Goal: Task Accomplishment & Management: Manage account settings

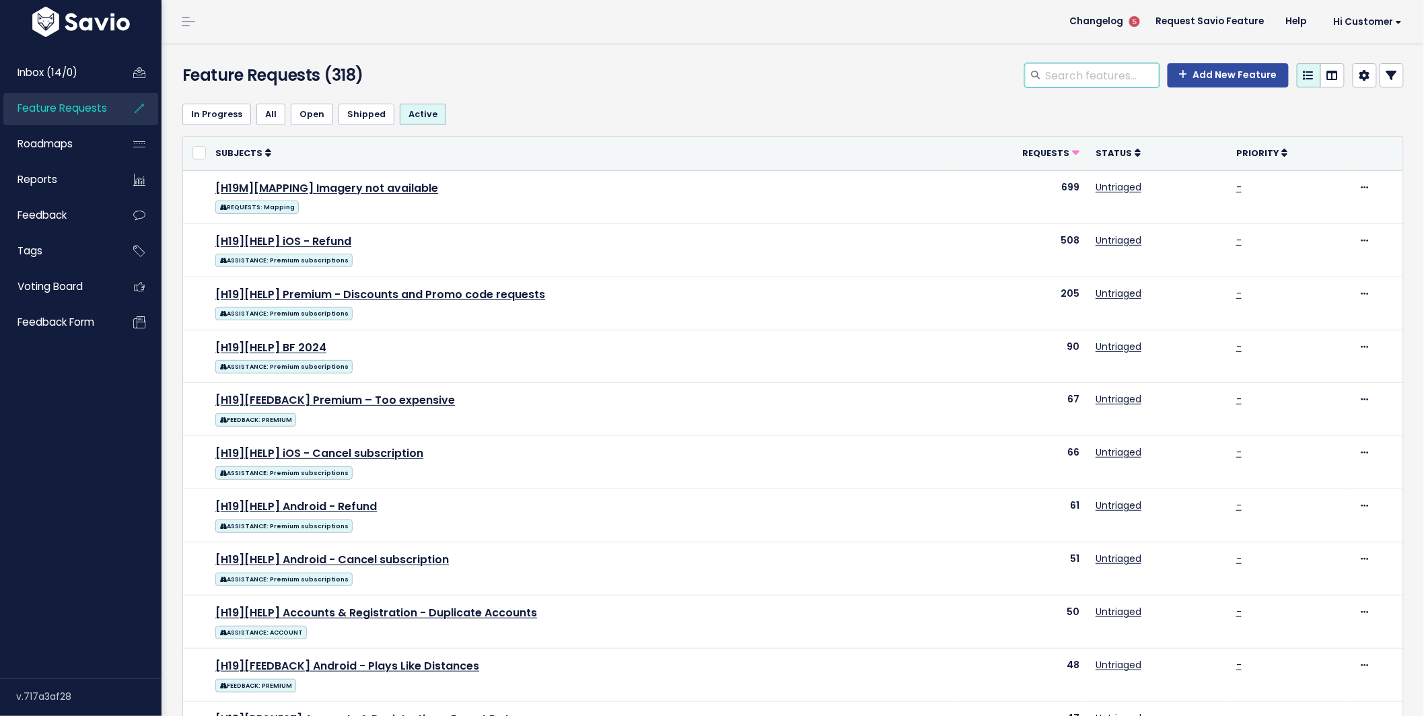
click at [1082, 87] on input "search" at bounding box center [1102, 75] width 115 height 24
type input "handicap"
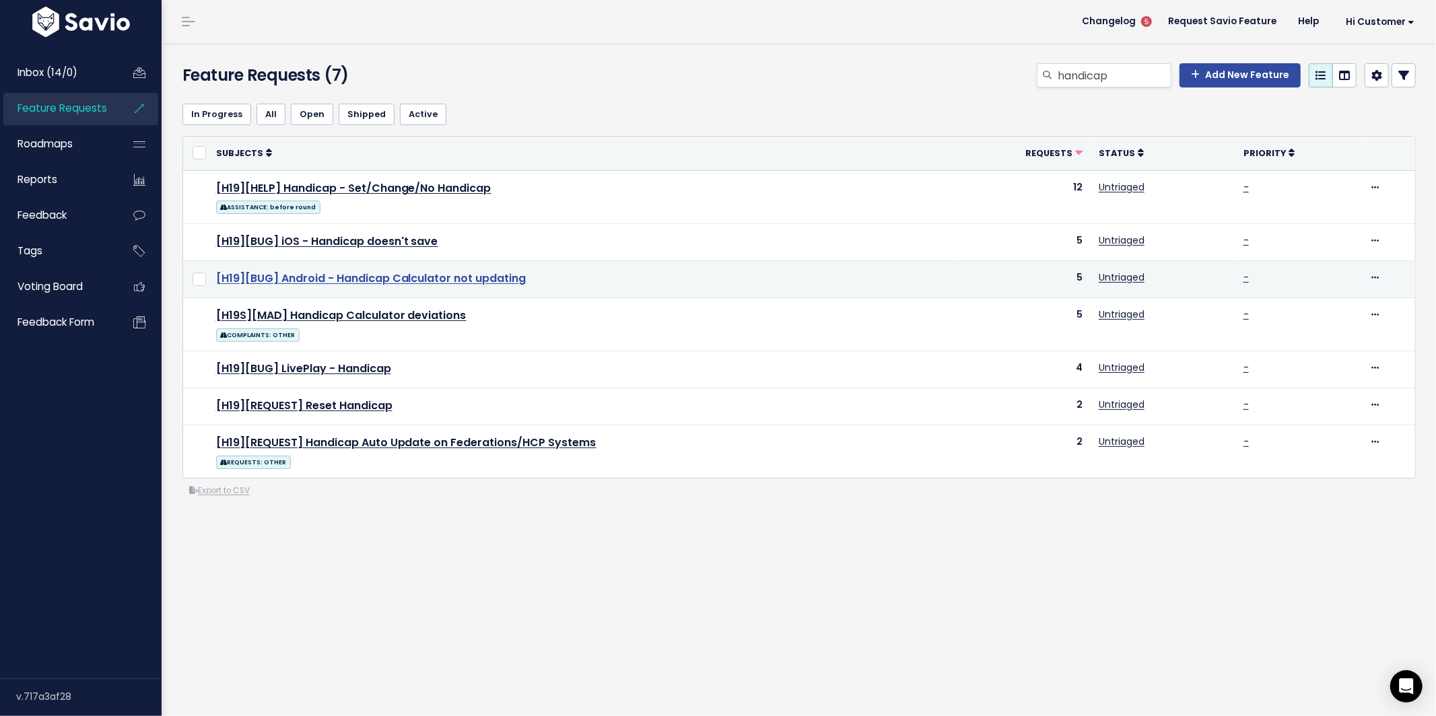
click at [407, 281] on link "[H19][BUG] Android - Handicap Calculator not updating" at bounding box center [371, 278] width 310 height 15
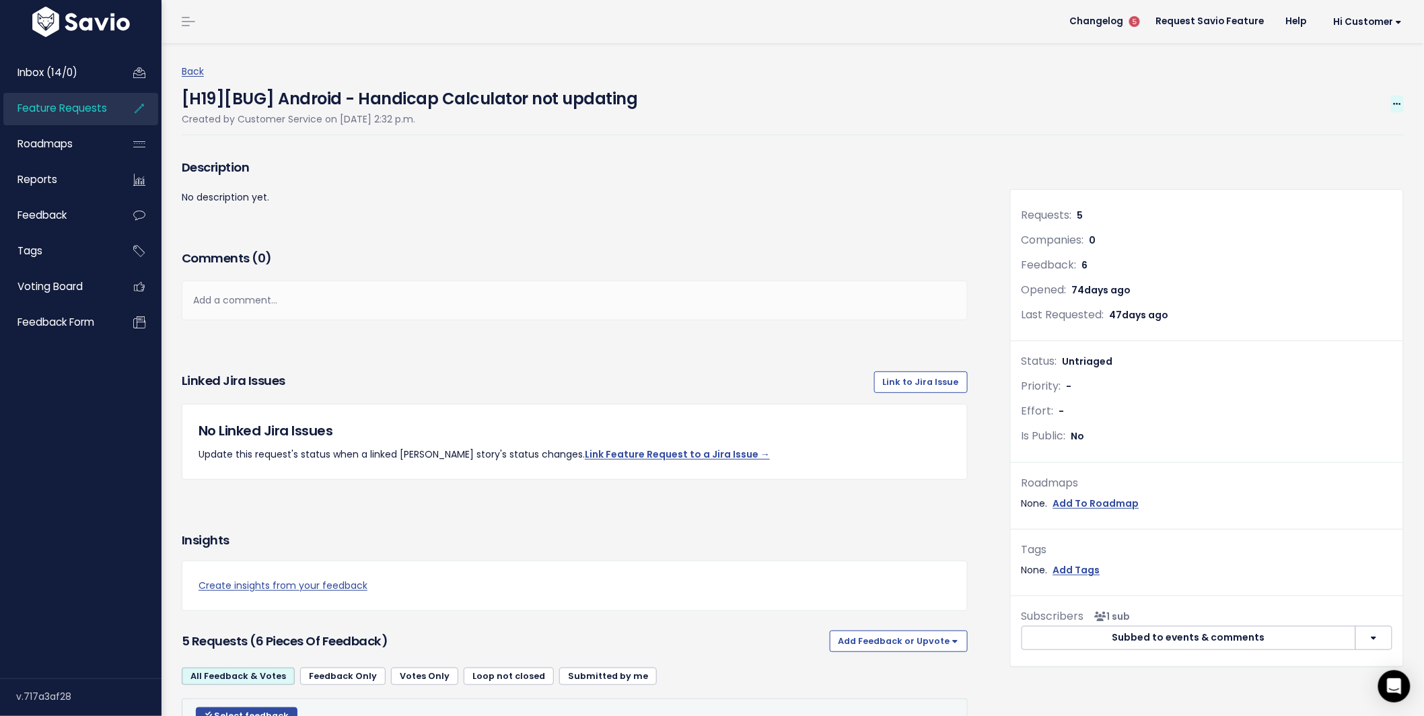
click at [1394, 104] on icon at bounding box center [1397, 104] width 7 height 9
click at [1350, 136] on link "Edit" at bounding box center [1353, 141] width 100 height 26
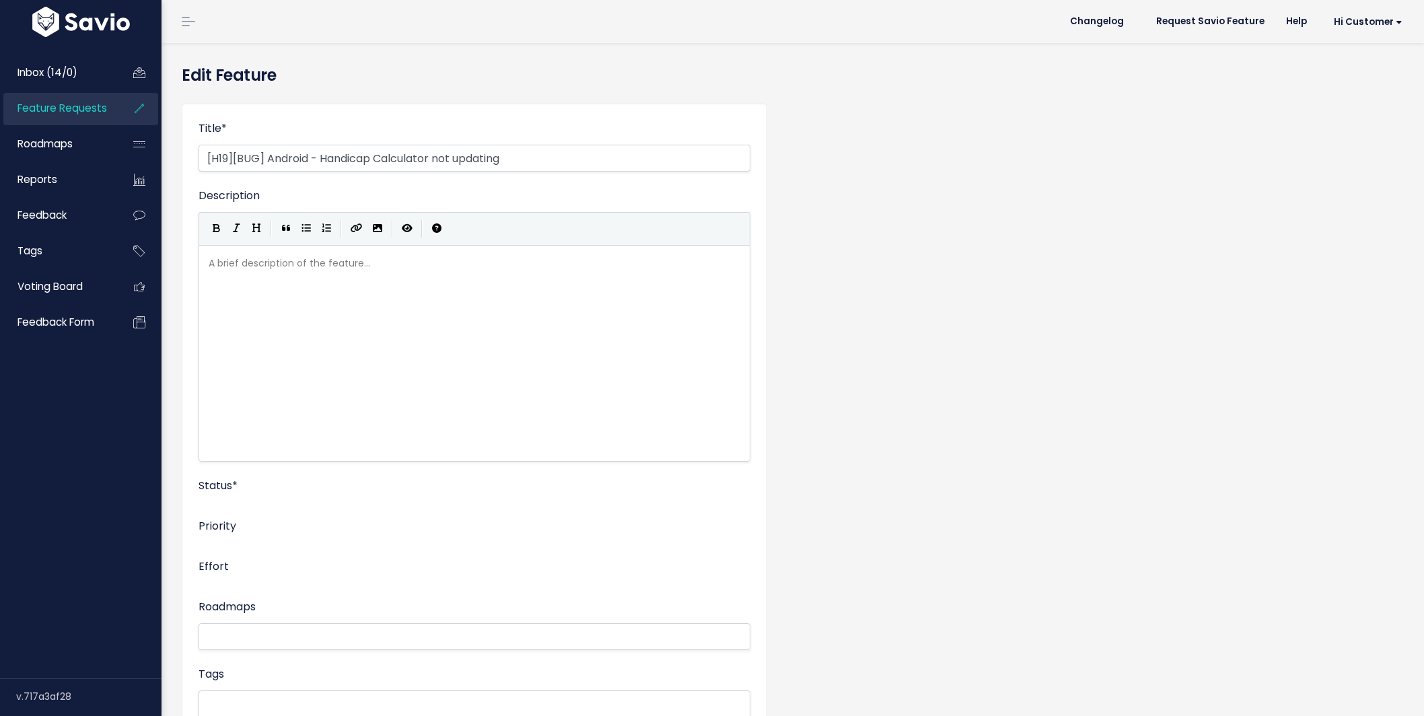
select select
click at [531, 163] on input "[H19][BUG] Android - Handicap Calculator not updating" at bounding box center [475, 158] width 552 height 27
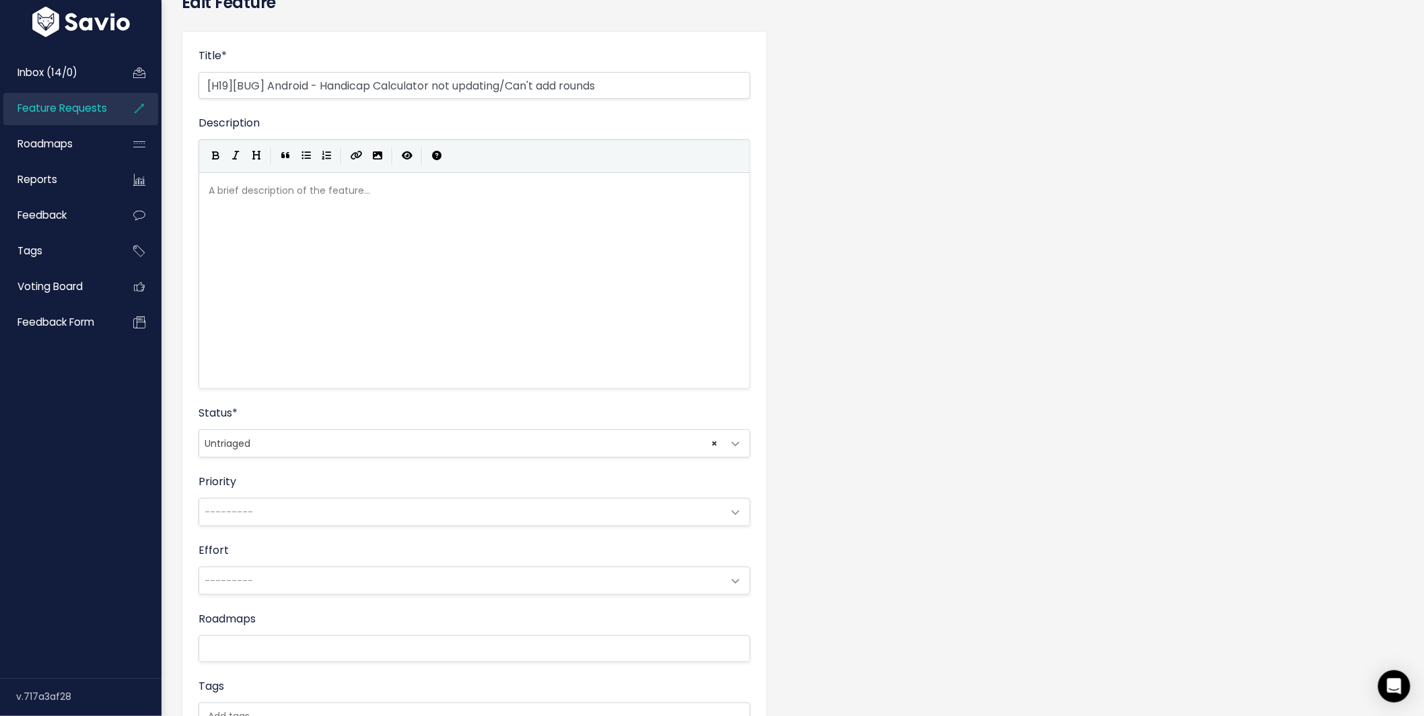
scroll to position [277, 0]
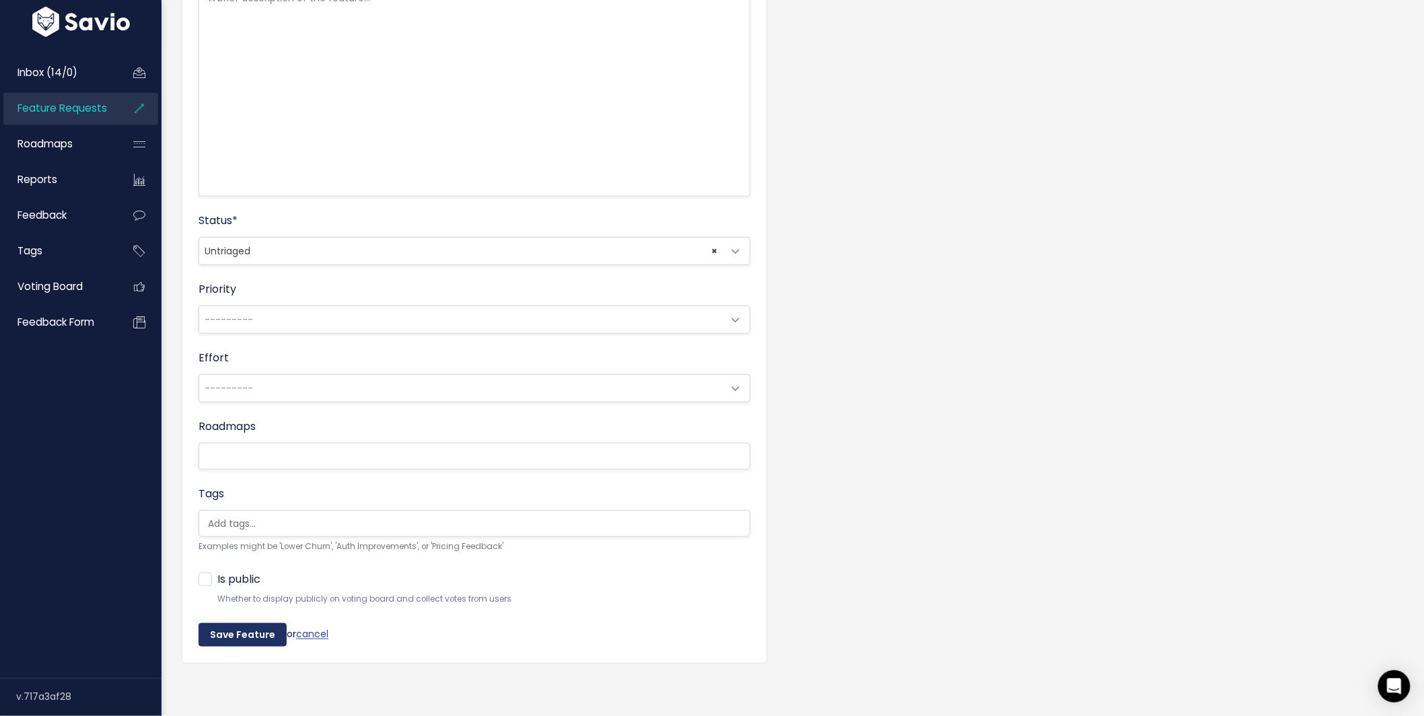
type input "[H19][BUG] Android - Handicap Calculator not updating/Can't add rounds"
click at [258, 630] on input "Save Feature" at bounding box center [243, 635] width 88 height 24
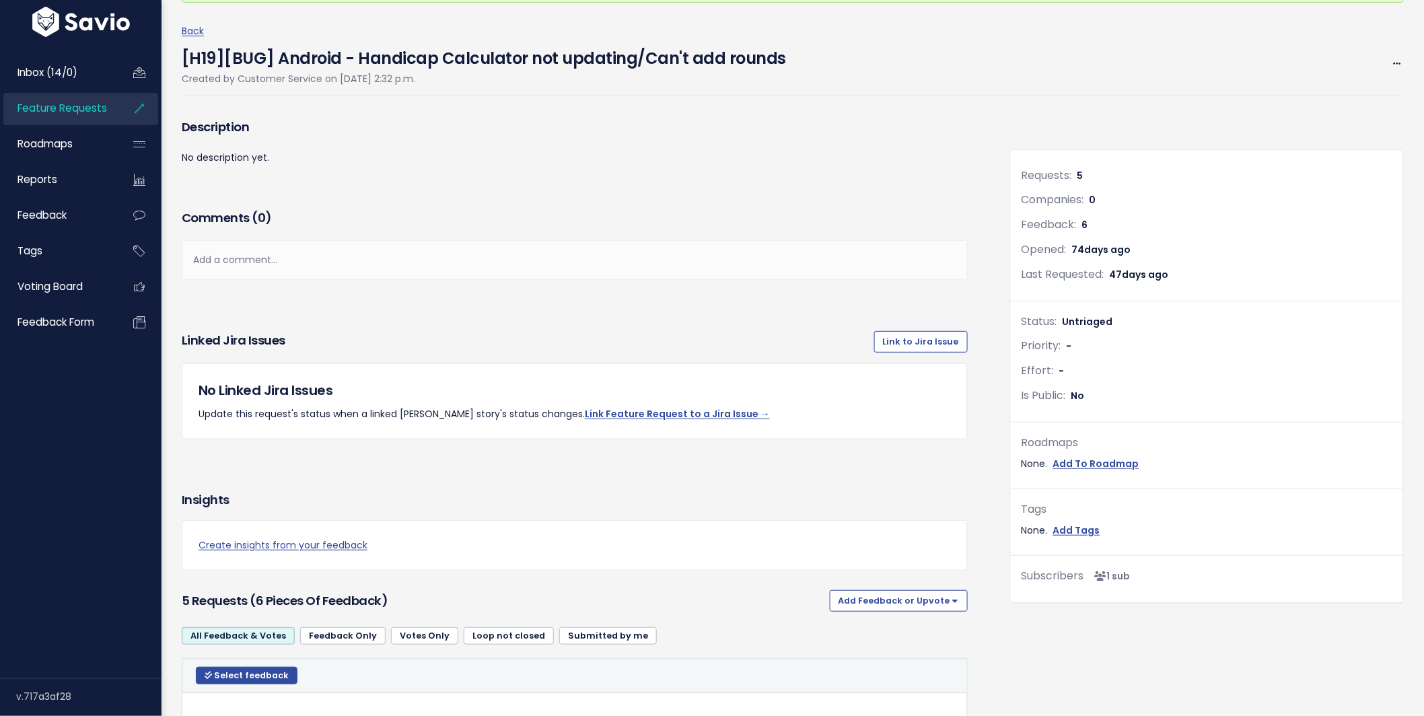
scroll to position [98, 0]
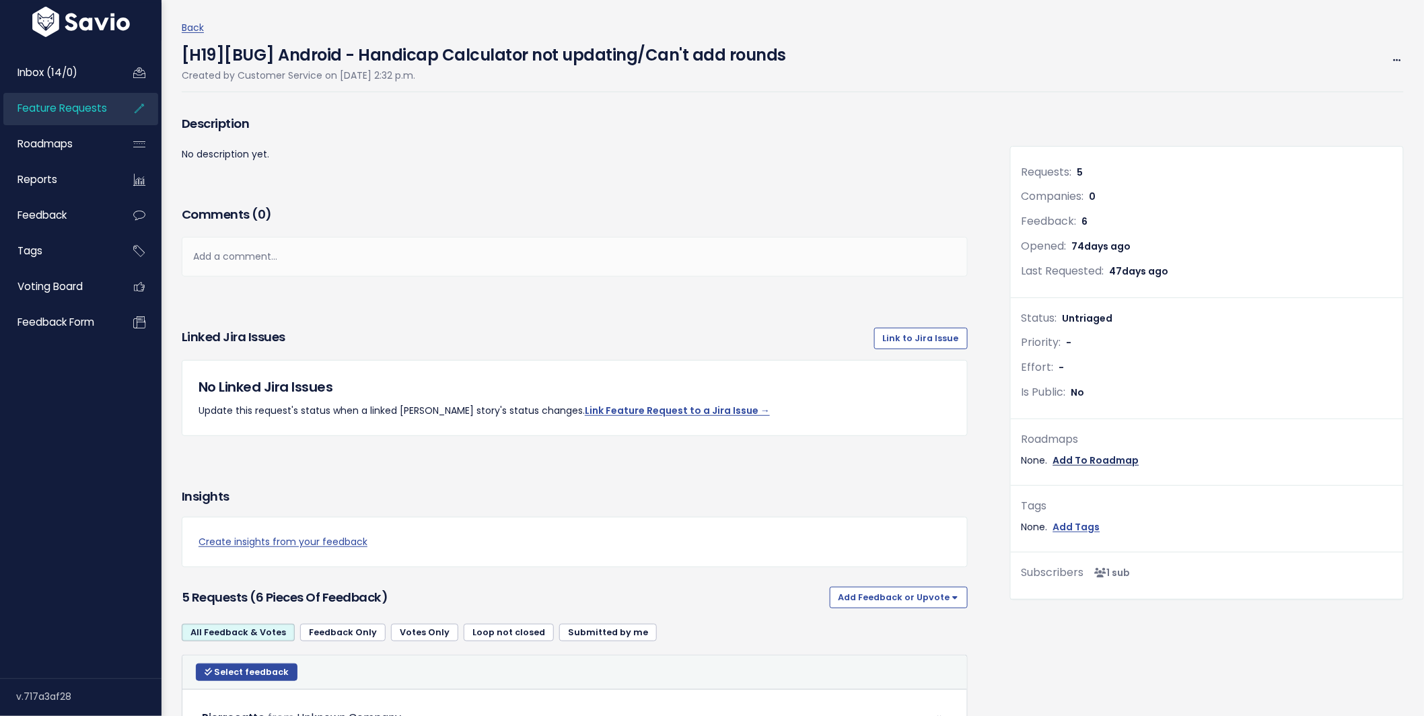
click at [1095, 460] on link "Add To Roadmap" at bounding box center [1096, 460] width 86 height 17
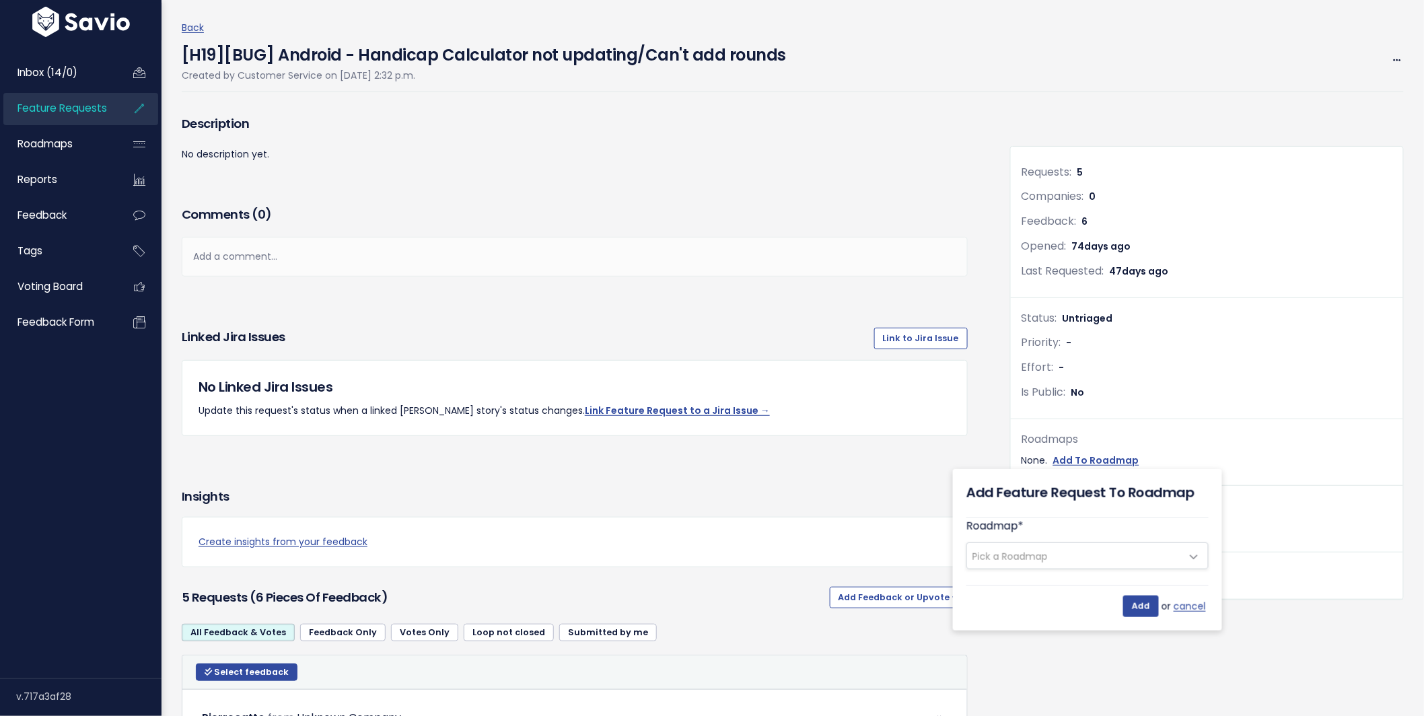
click at [1053, 552] on span "Pick a Roadmap" at bounding box center [1074, 556] width 214 height 26
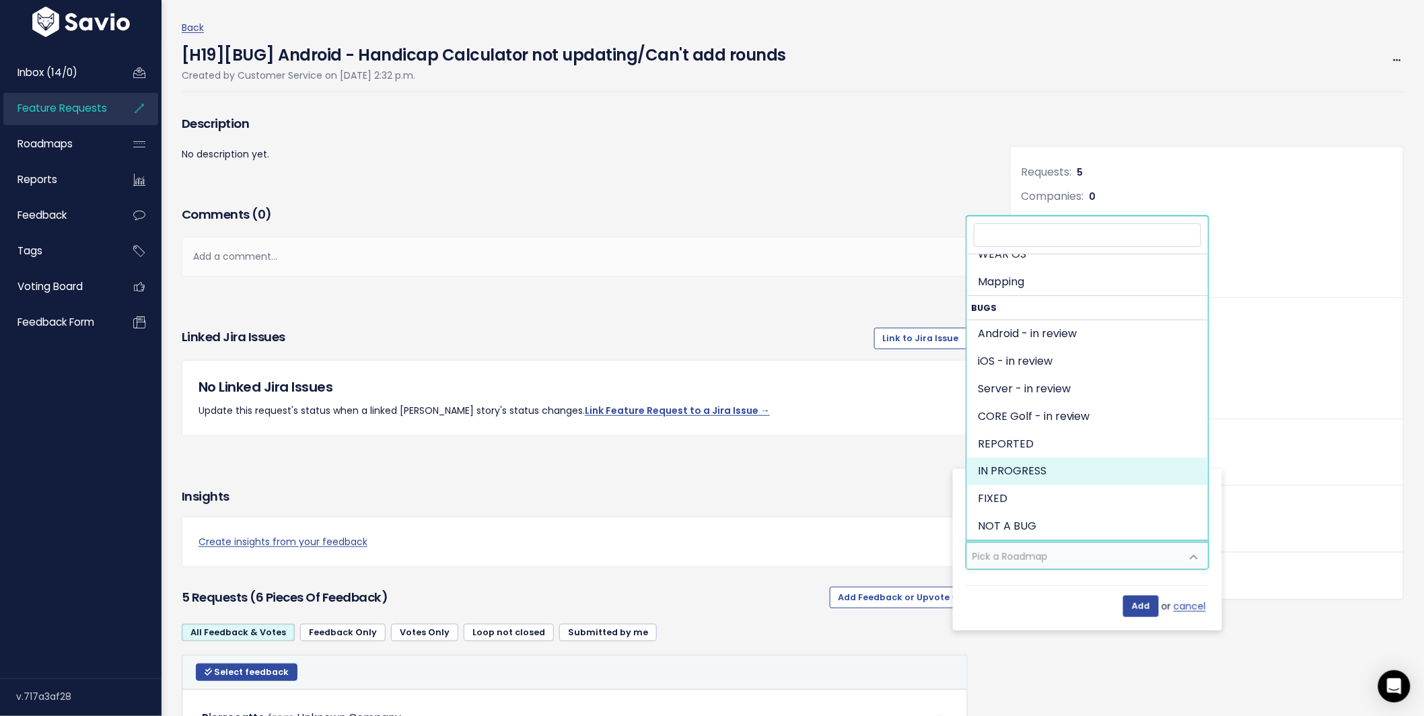
scroll to position [936, 0]
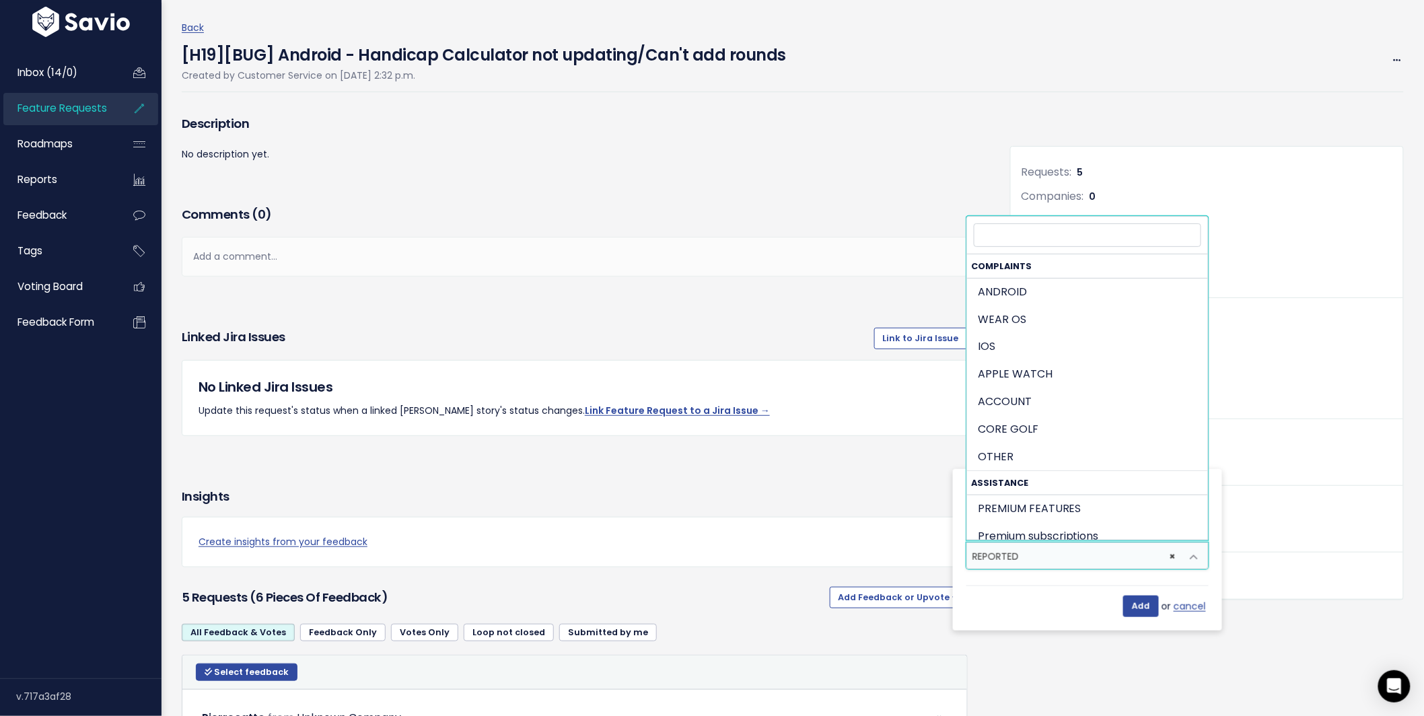
click at [1064, 558] on span "× REPORTED" at bounding box center [1074, 556] width 214 height 26
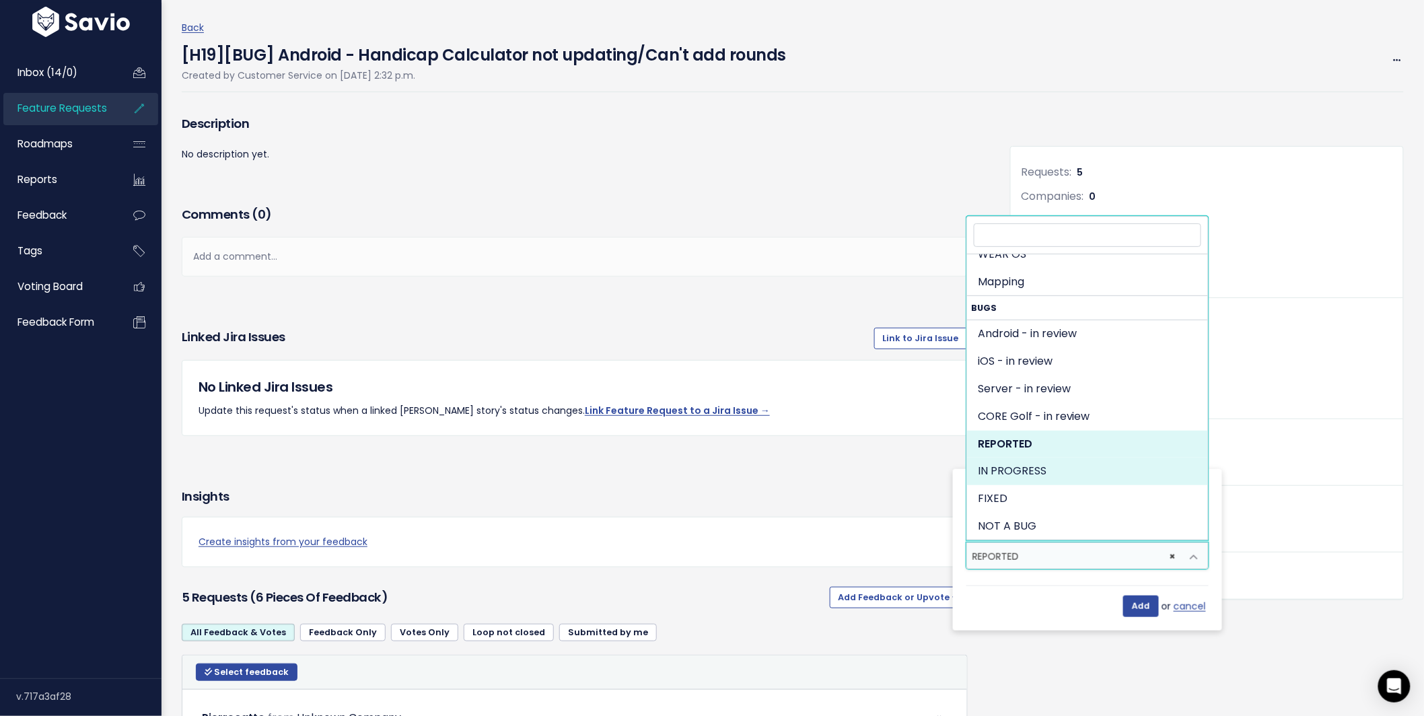
select select "1766"
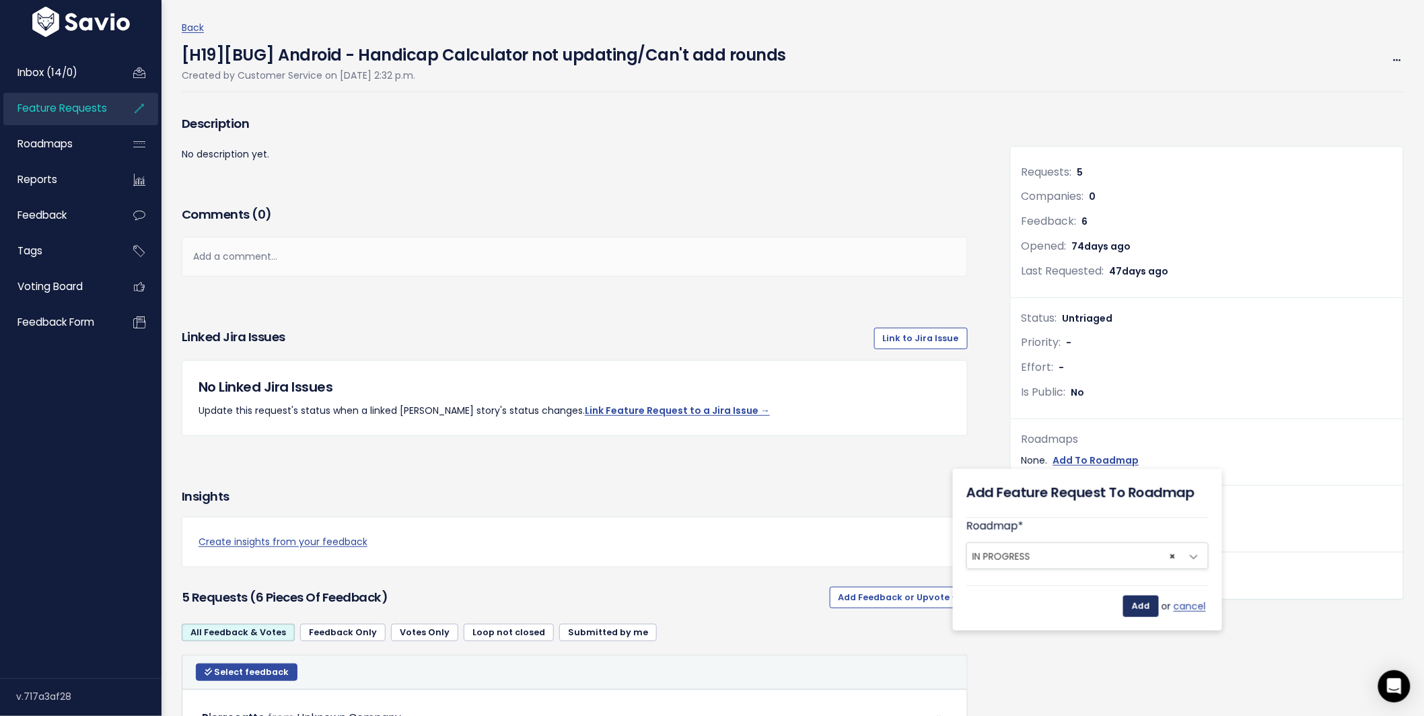
click at [1146, 605] on input "Add" at bounding box center [1141, 607] width 36 height 22
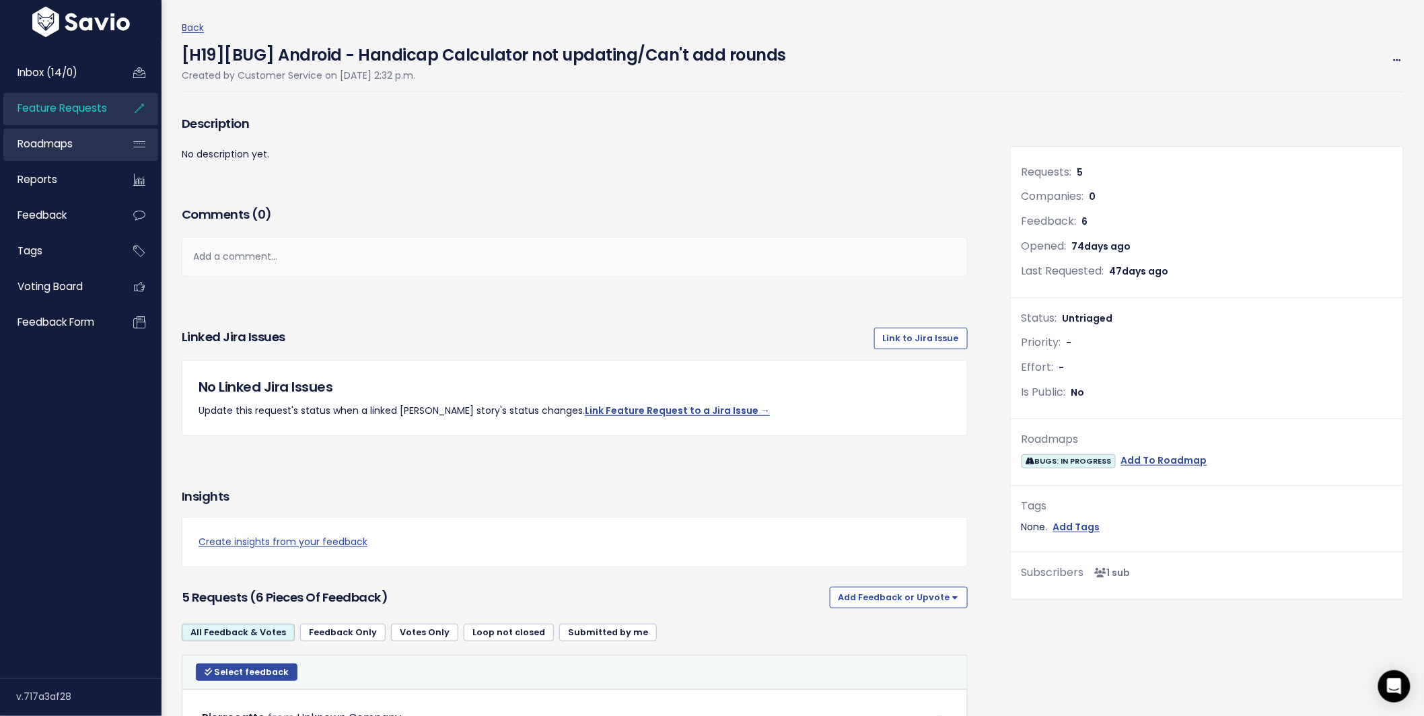
click at [58, 142] on span "Roadmaps" at bounding box center [45, 144] width 55 height 14
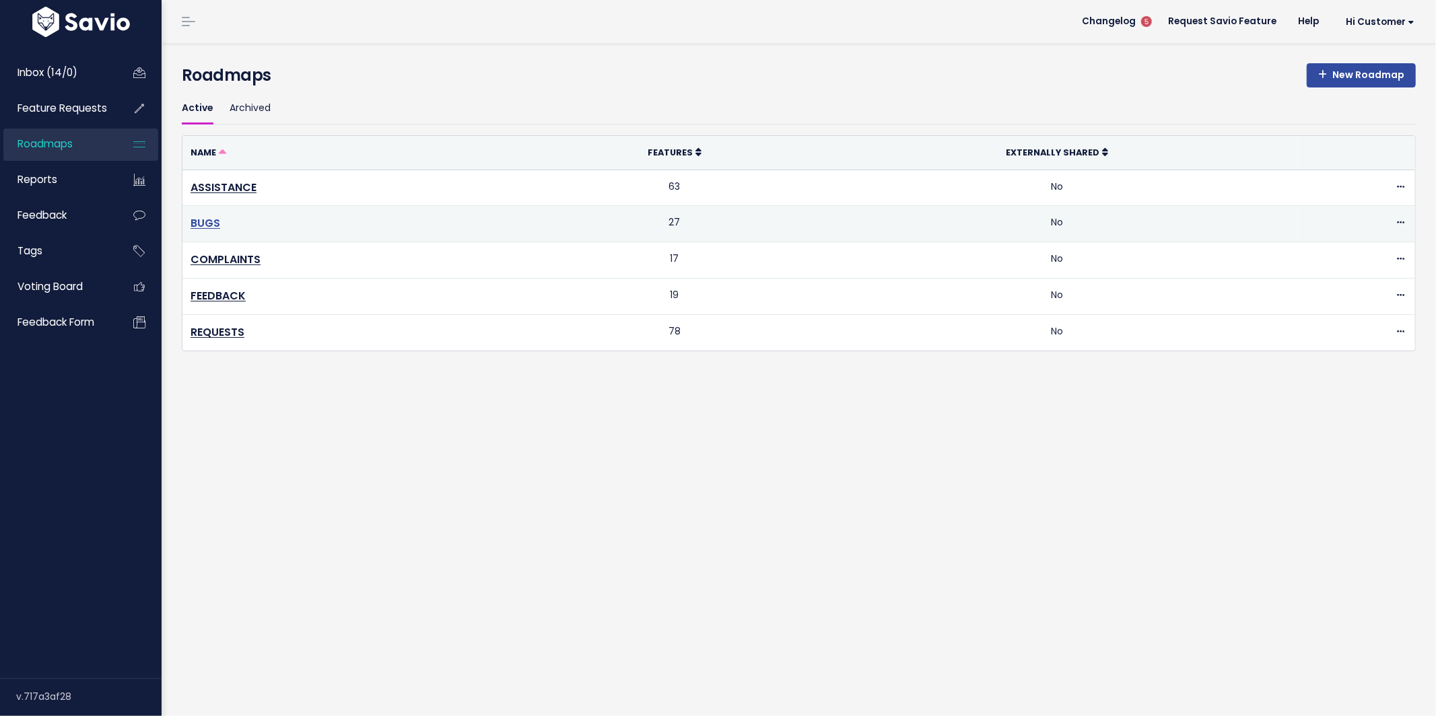
click at [196, 223] on link "BUGS" at bounding box center [205, 222] width 30 height 15
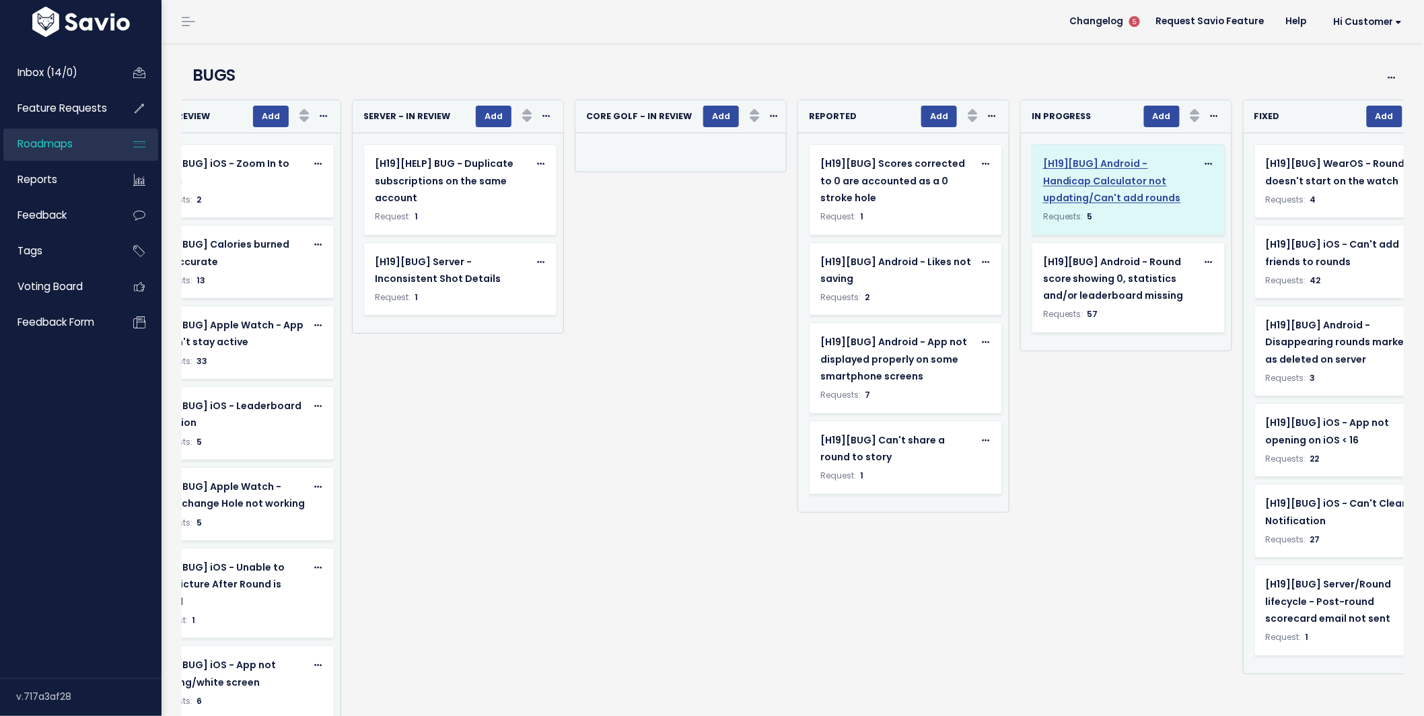
scroll to position [0, 318]
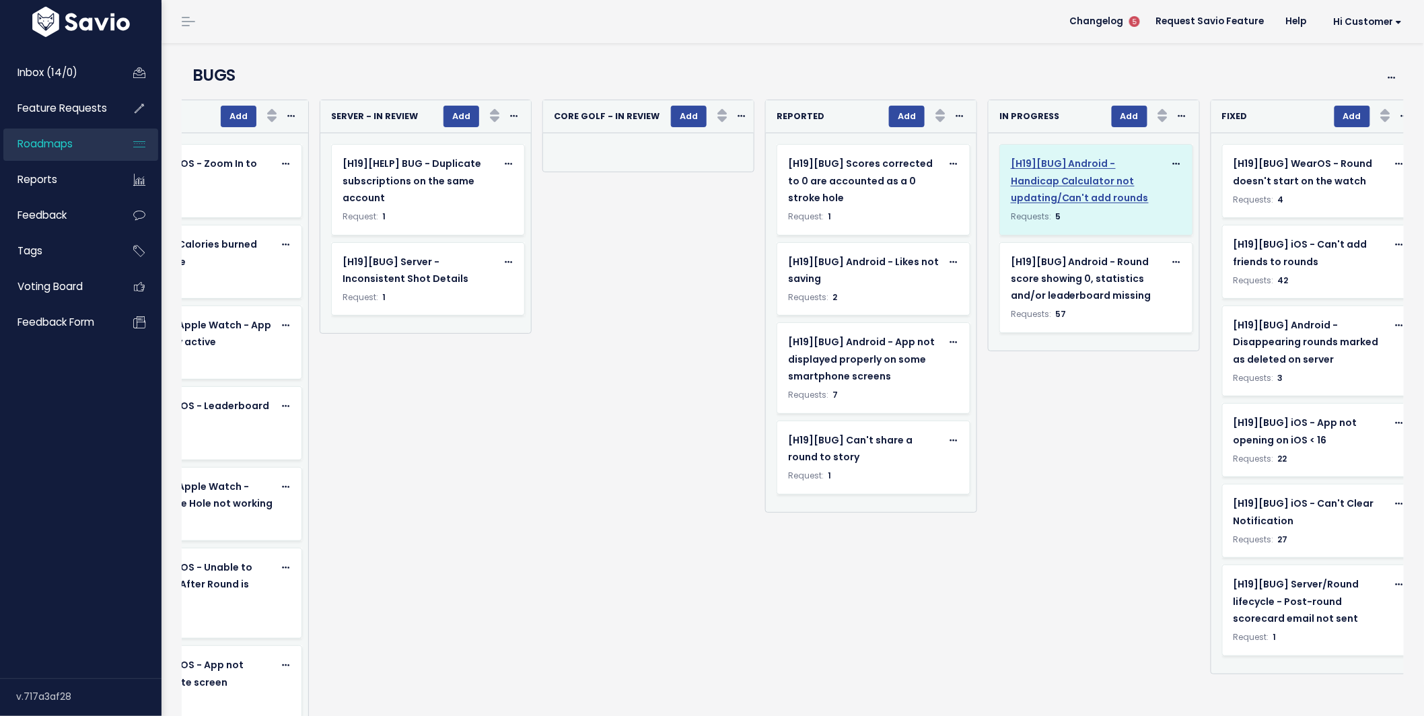
click at [1053, 186] on span "[H19][BUG] Android - Handicap Calculator not updating/Can't add rounds" at bounding box center [1080, 180] width 138 height 47
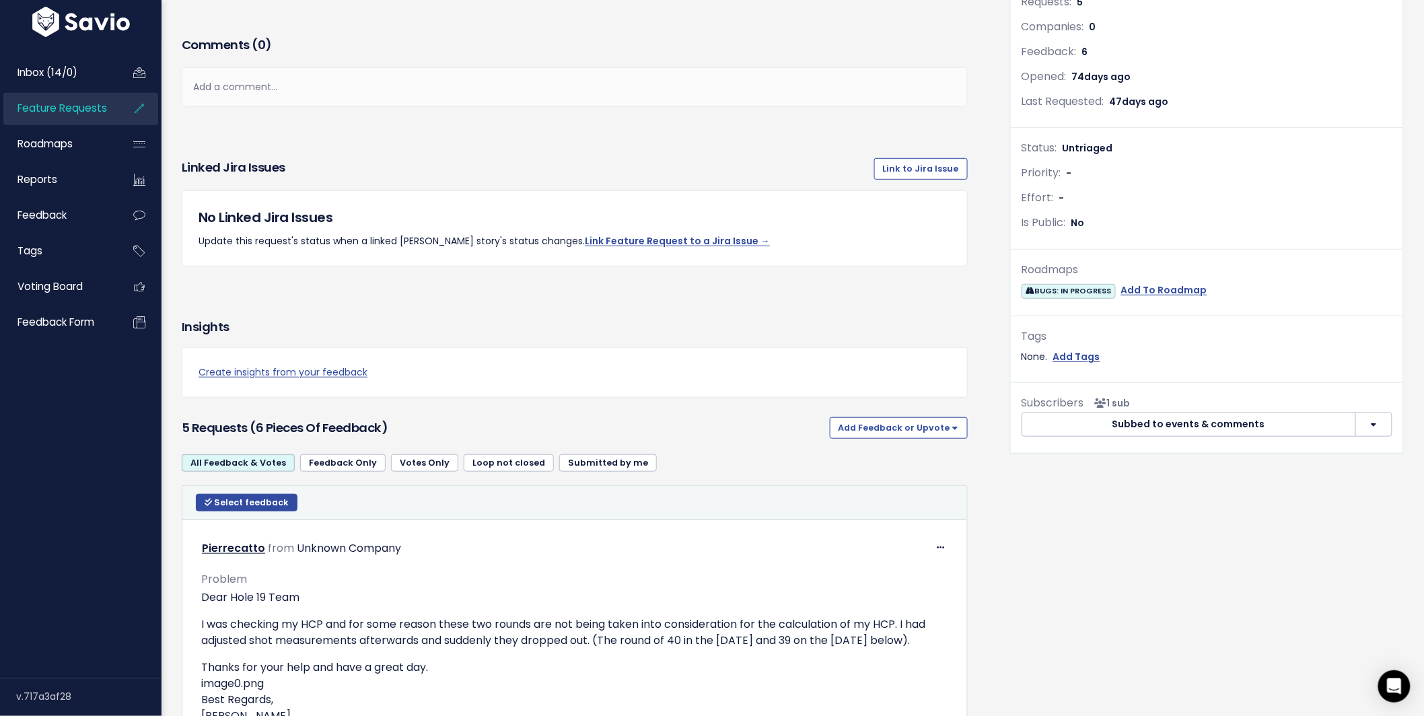
scroll to position [213, 0]
click at [658, 239] on link "Link Feature Request to a Jira Issue →" at bounding box center [677, 241] width 185 height 13
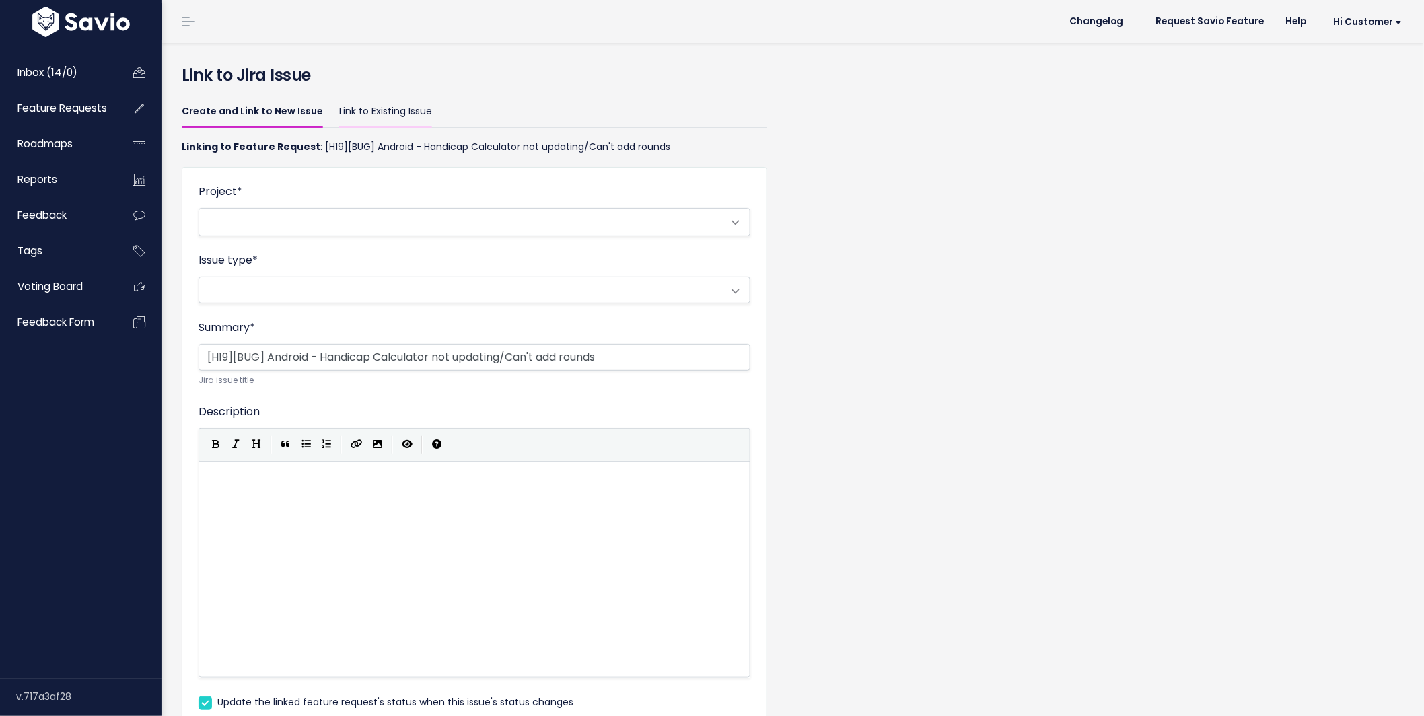
click at [388, 114] on link "Link to Existing Issue" at bounding box center [385, 112] width 93 height 32
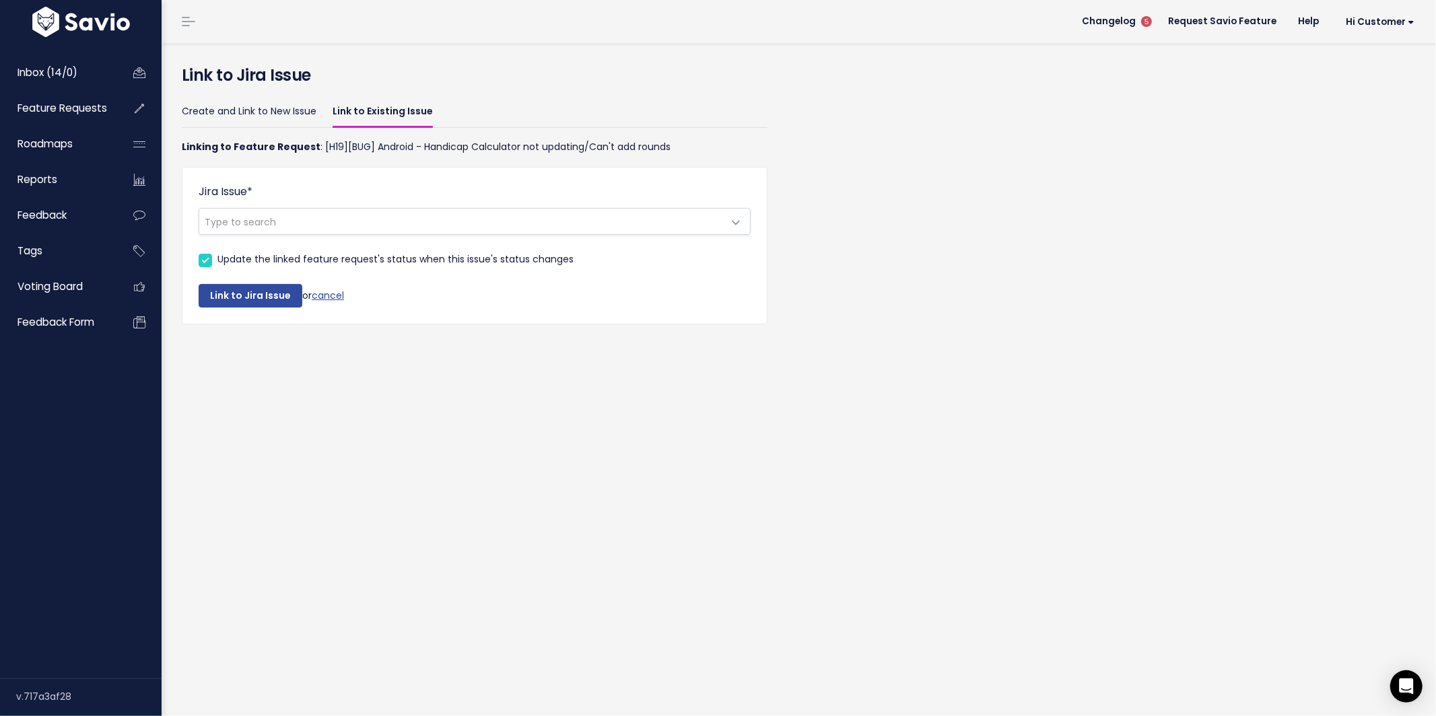
click at [383, 149] on p "Linking to Feature Request : [H19][BUG] Android - Handicap Calculator not updat…" at bounding box center [475, 147] width 586 height 17
click at [434, 226] on span "Type to search" at bounding box center [461, 222] width 524 height 26
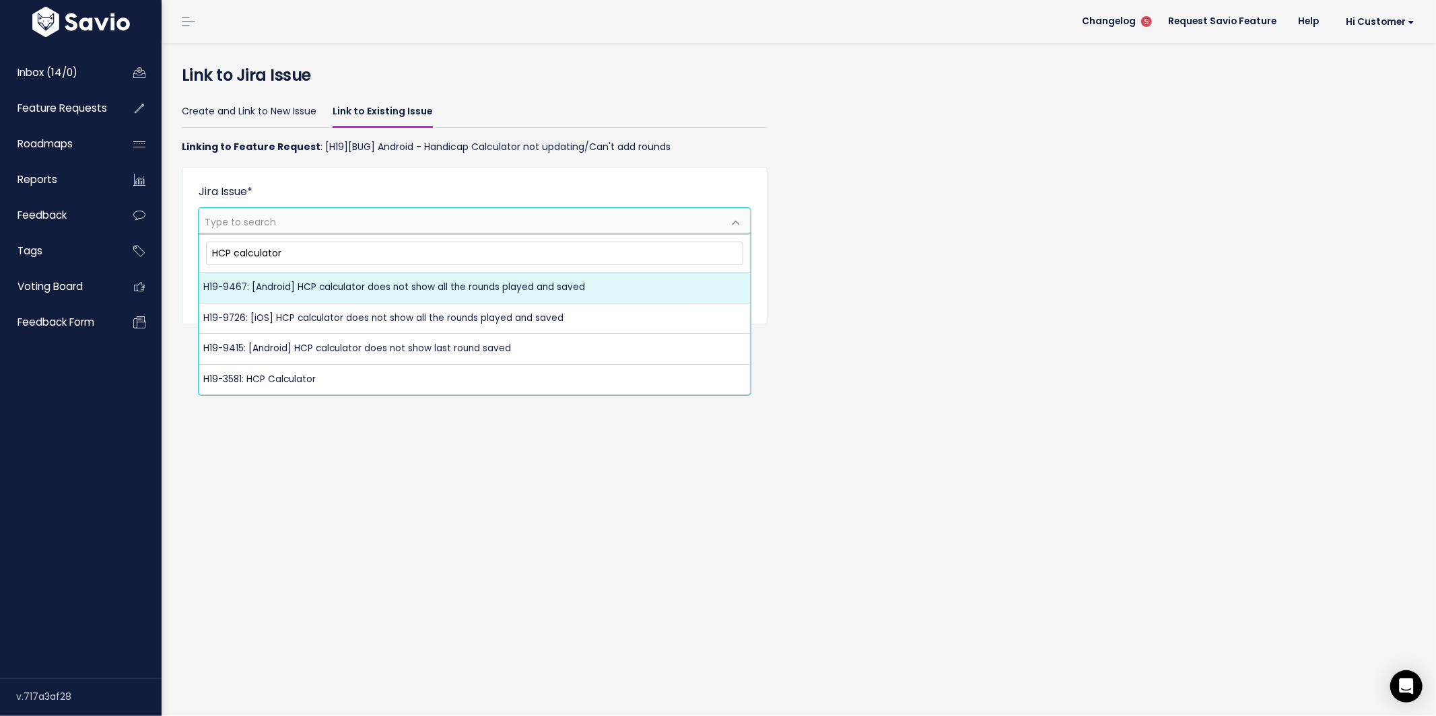
type input "HCP calculator"
select select "H19-9467"
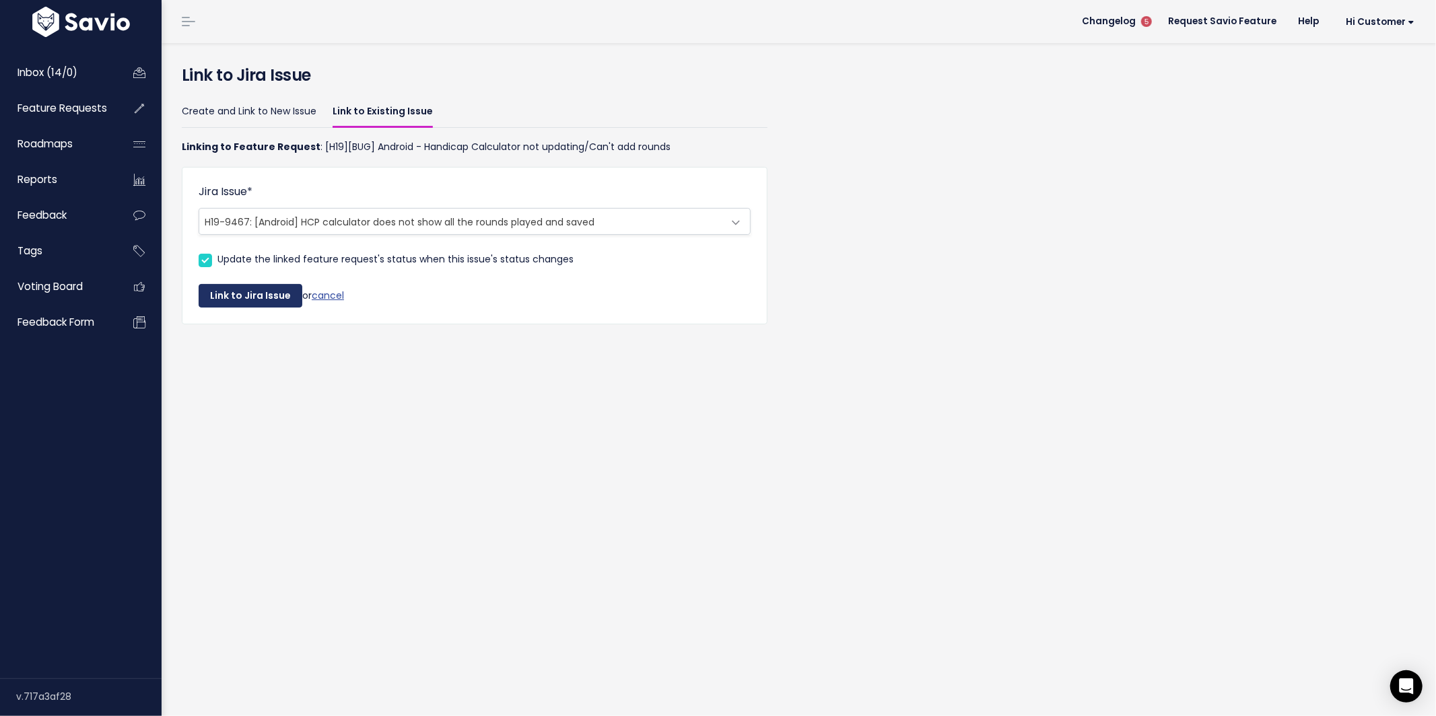
click at [232, 294] on button "Link to Jira Issue" at bounding box center [251, 296] width 104 height 24
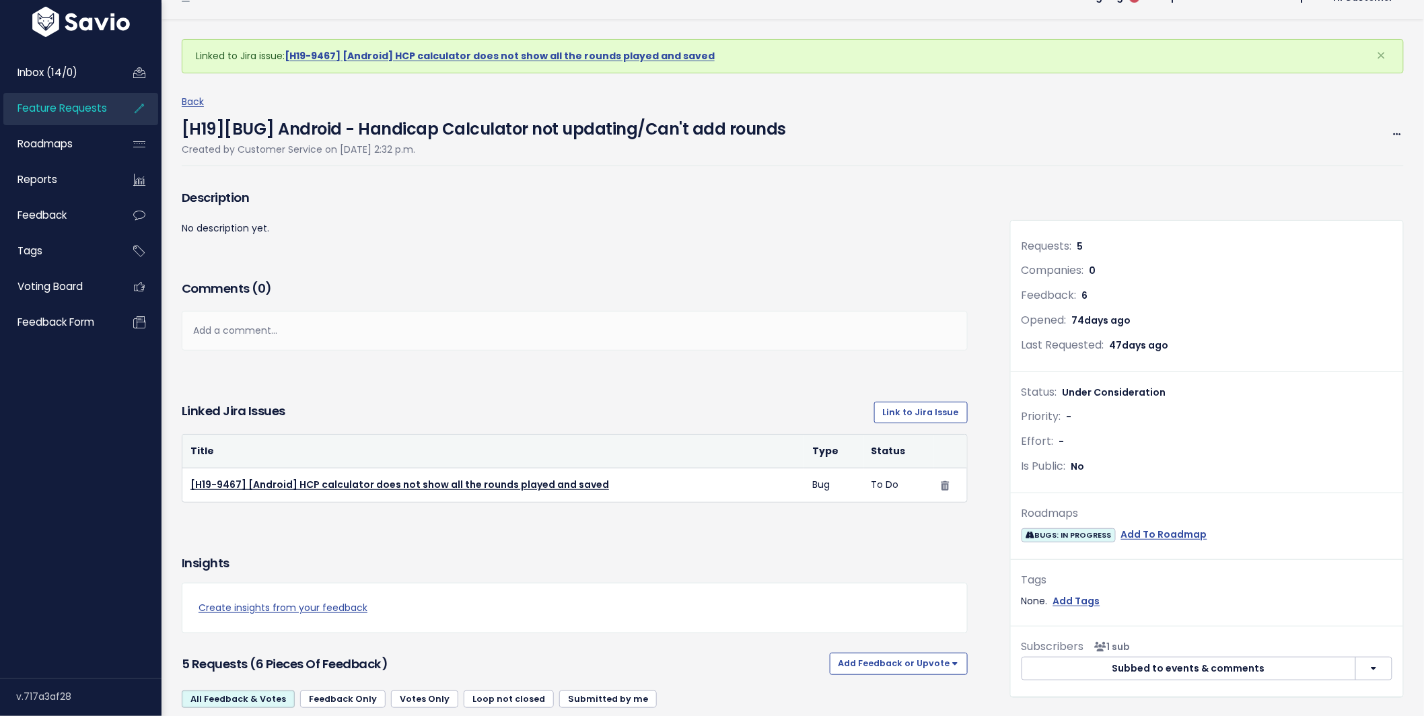
scroll to position [12, 0]
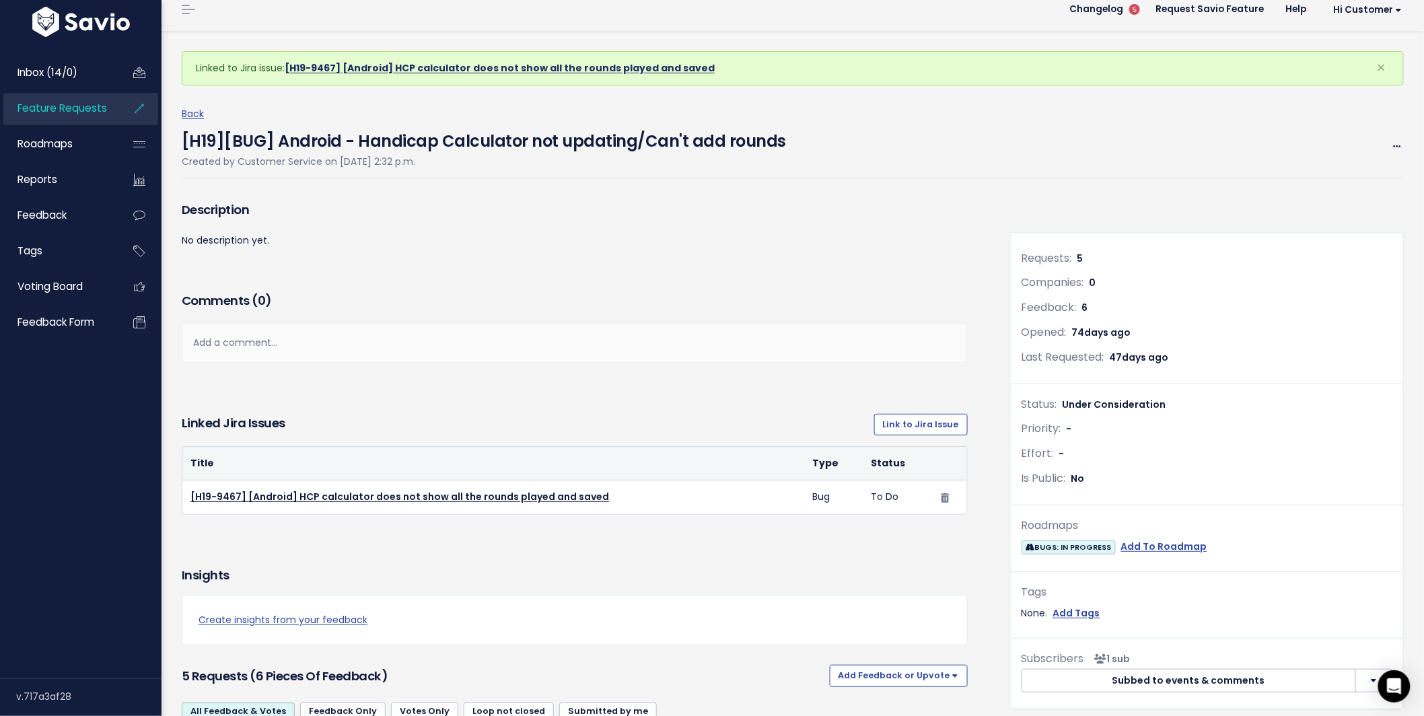
click at [442, 68] on link "[H19-9467] [Android] HCP calculator does not show all the rounds played and sav…" at bounding box center [500, 67] width 430 height 13
click at [273, 145] on h4 "[H19][BUG] Android - Handicap Calculator not updating/Can't add rounds" at bounding box center [484, 138] width 604 height 31
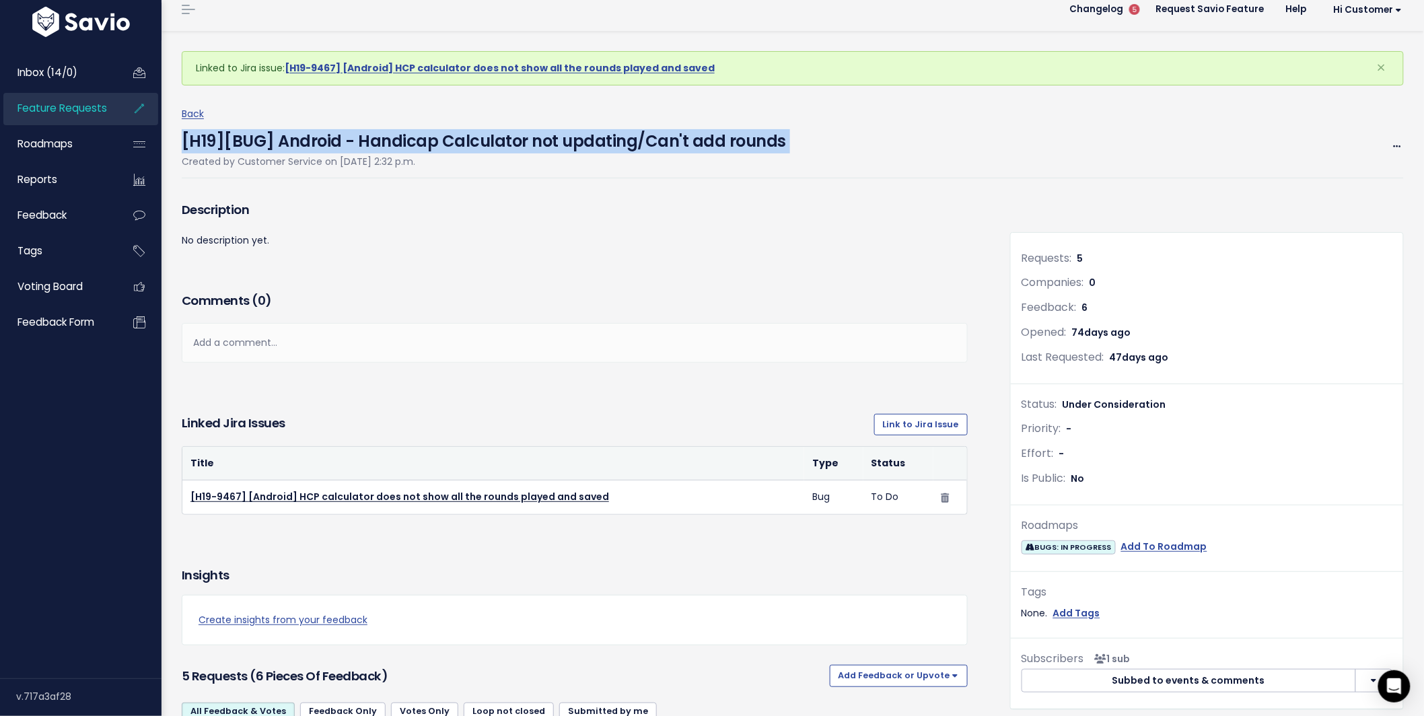
click at [273, 145] on h4 "[H19][BUG] Android - Handicap Calculator not updating/Can't add rounds" at bounding box center [484, 138] width 604 height 31
copy div "[H19][BUG] Android - Handicap Calculator not updating/Can't add rounds"
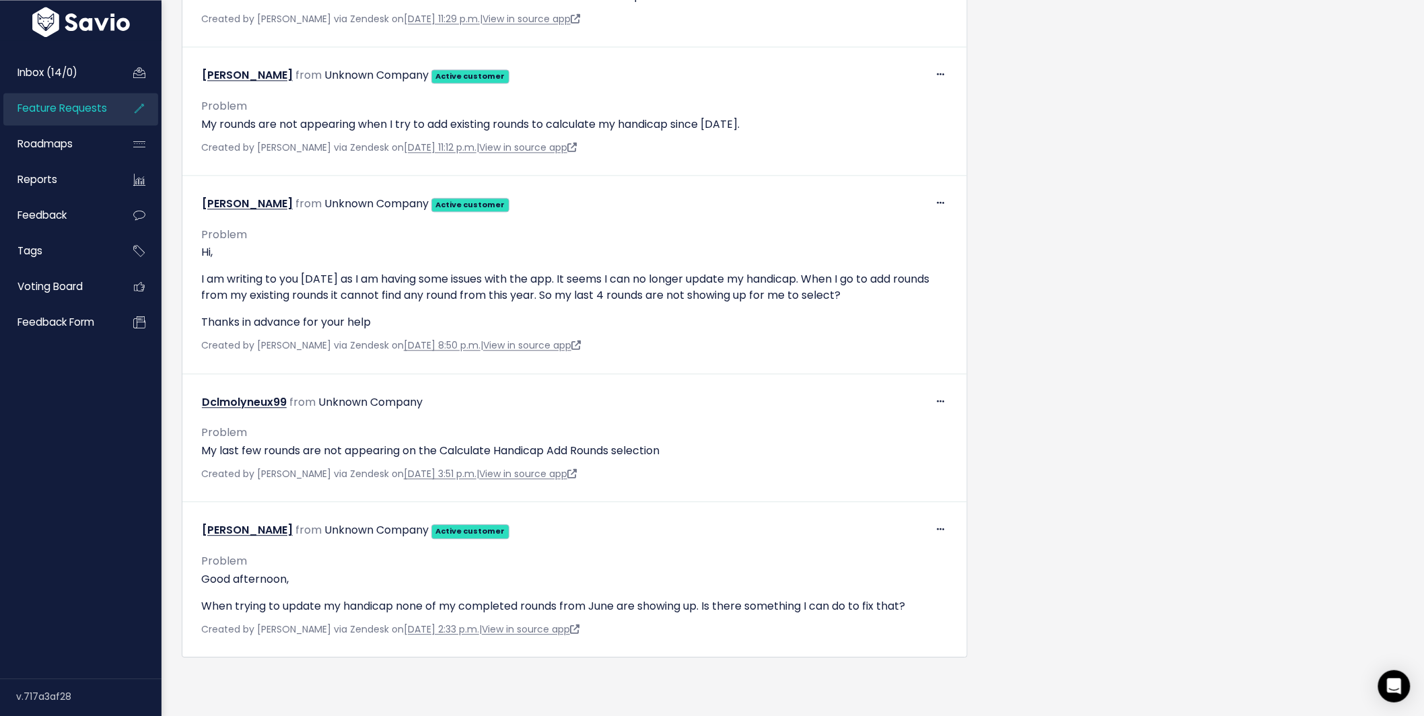
scroll to position [1224, 0]
